Goal: Task Accomplishment & Management: Manage account settings

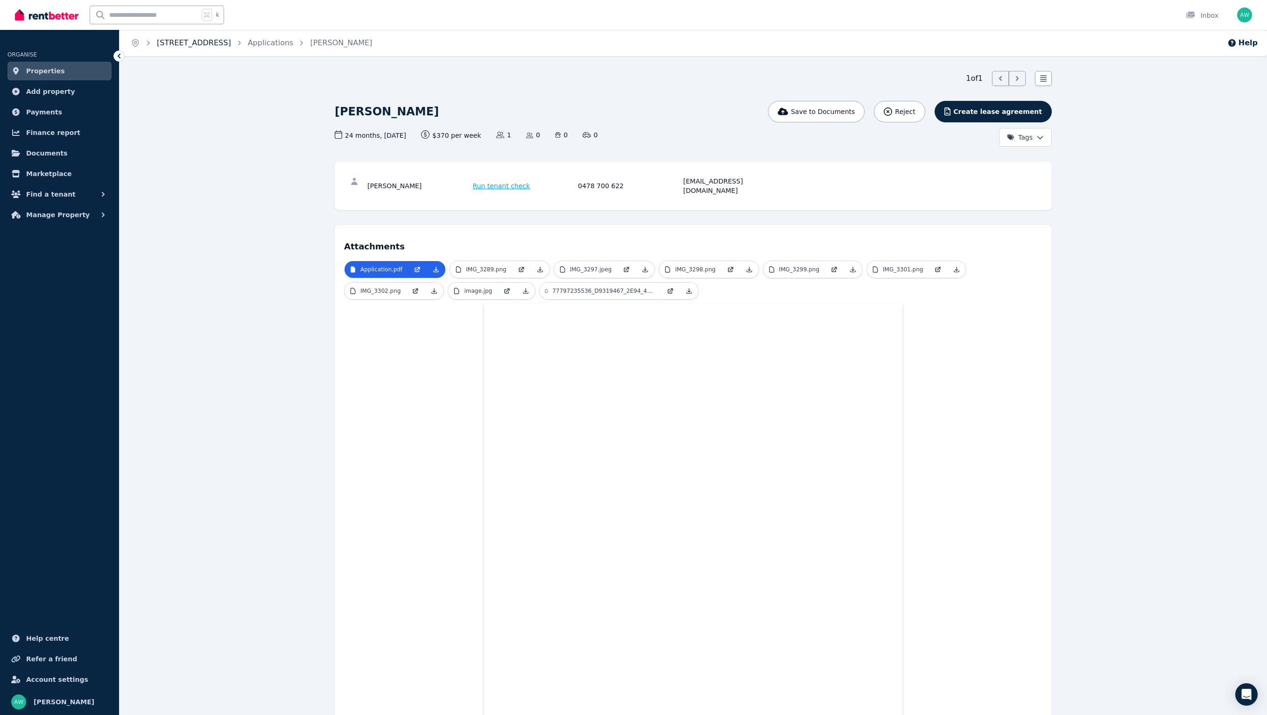
drag, startPoint x: 197, startPoint y: 77, endPoint x: 167, endPoint y: 62, distance: 34.4
click at [42, 18] on img at bounding box center [46, 15] width 63 height 14
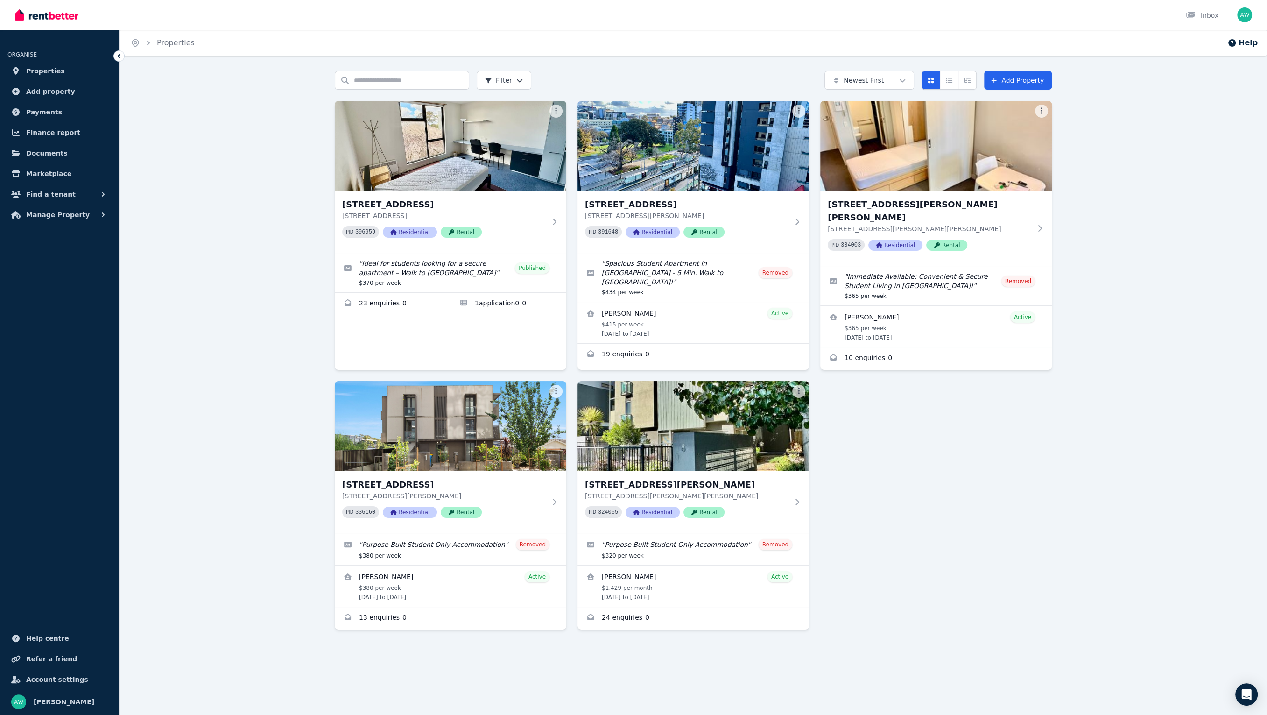
click at [258, 303] on div "Search properties Filter Newest First Add Property 203/60 Waverley Rd, Malvern …" at bounding box center [693, 371] width 1147 height 601
click at [880, 430] on div "203/60 Waverley Rd, Malvern East 203/60 Waverley Rd, Malvern East VIC 3145 PID …" at bounding box center [693, 365] width 717 height 528
click at [267, 172] on div "Search properties Filter Newest First Add Property 203/60 Waverley Rd, Malvern …" at bounding box center [693, 371] width 1147 height 601
click at [526, 297] on link "Applications for 203/60 Waverley Rd, Malvern East" at bounding box center [508, 304] width 116 height 22
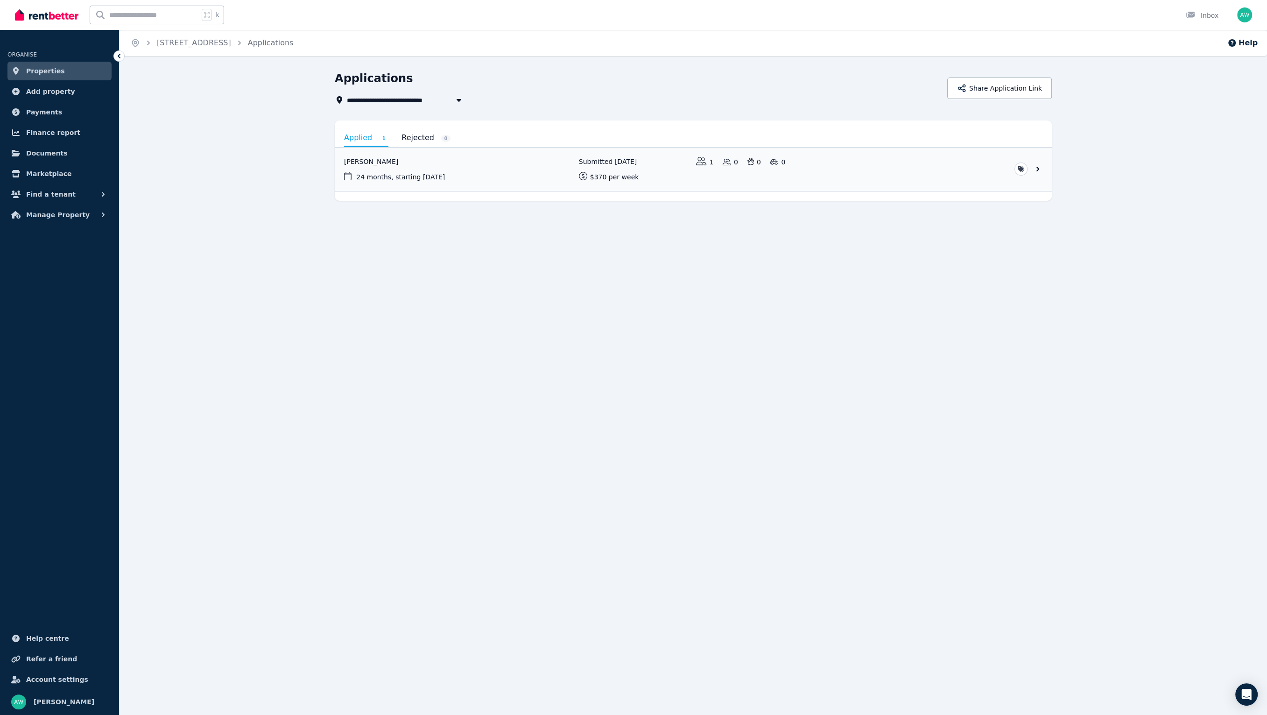
drag, startPoint x: 617, startPoint y: 256, endPoint x: 591, endPoint y: 259, distance: 26.8
click at [617, 256] on div "**********" at bounding box center [633, 357] width 1267 height 715
click at [483, 173] on link "View application: Kaitlin Waite" at bounding box center [693, 169] width 717 height 43
